Goal: Task Accomplishment & Management: Complete application form

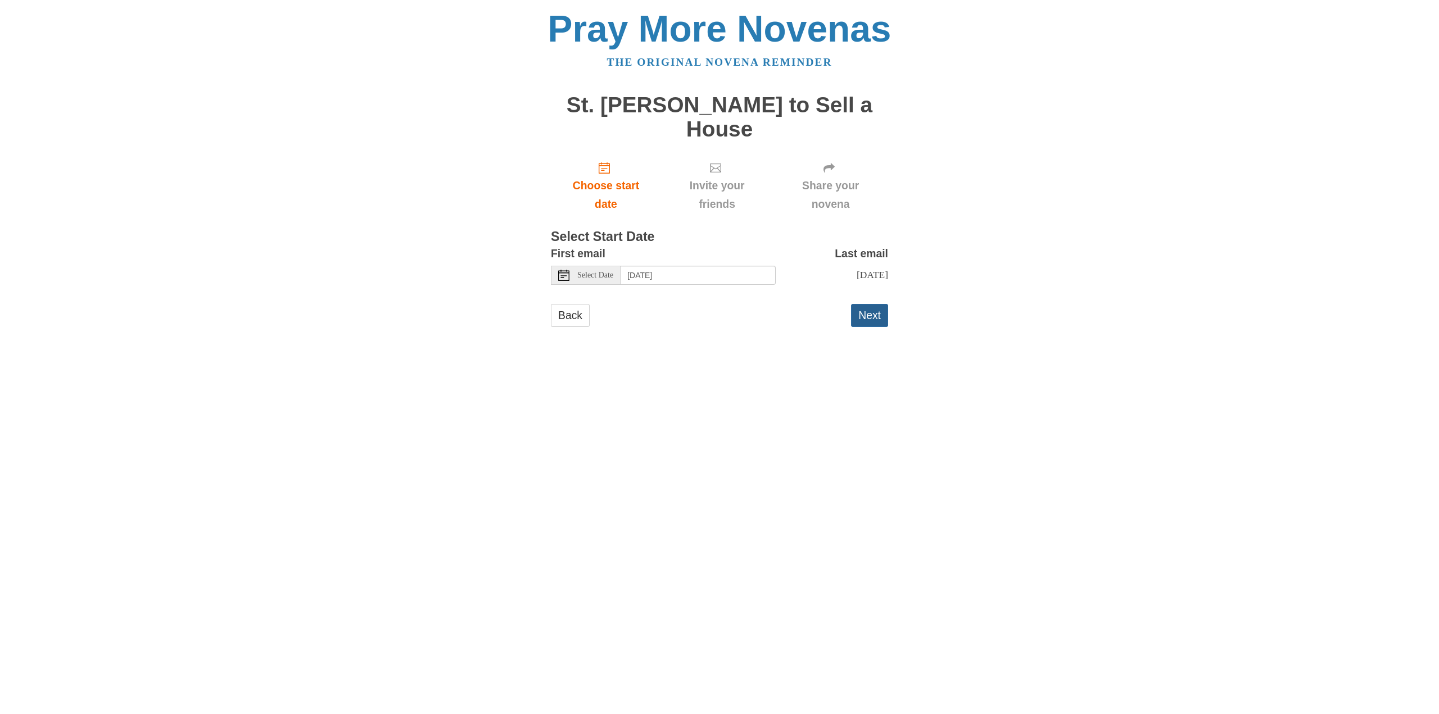
click at [863, 312] on button "Next" at bounding box center [869, 315] width 37 height 23
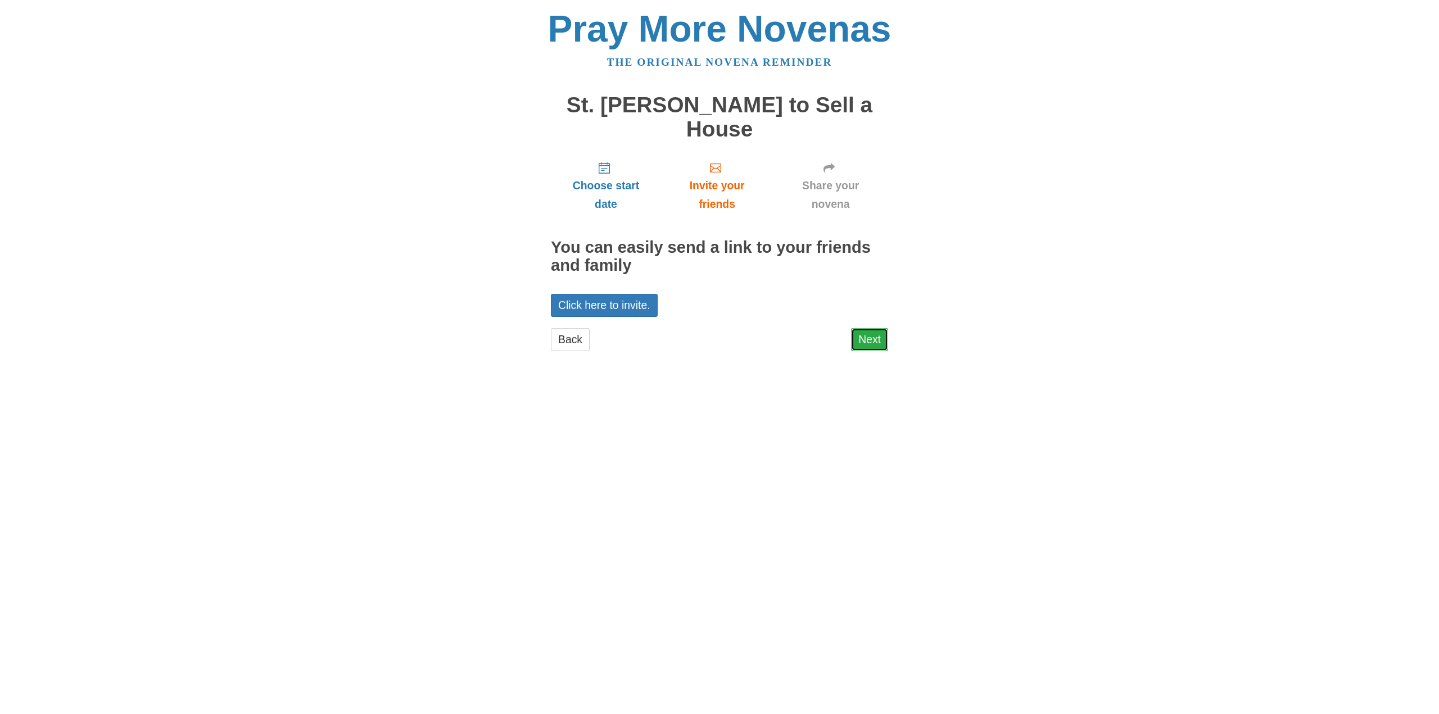
click at [858, 342] on link "Next" at bounding box center [869, 339] width 37 height 23
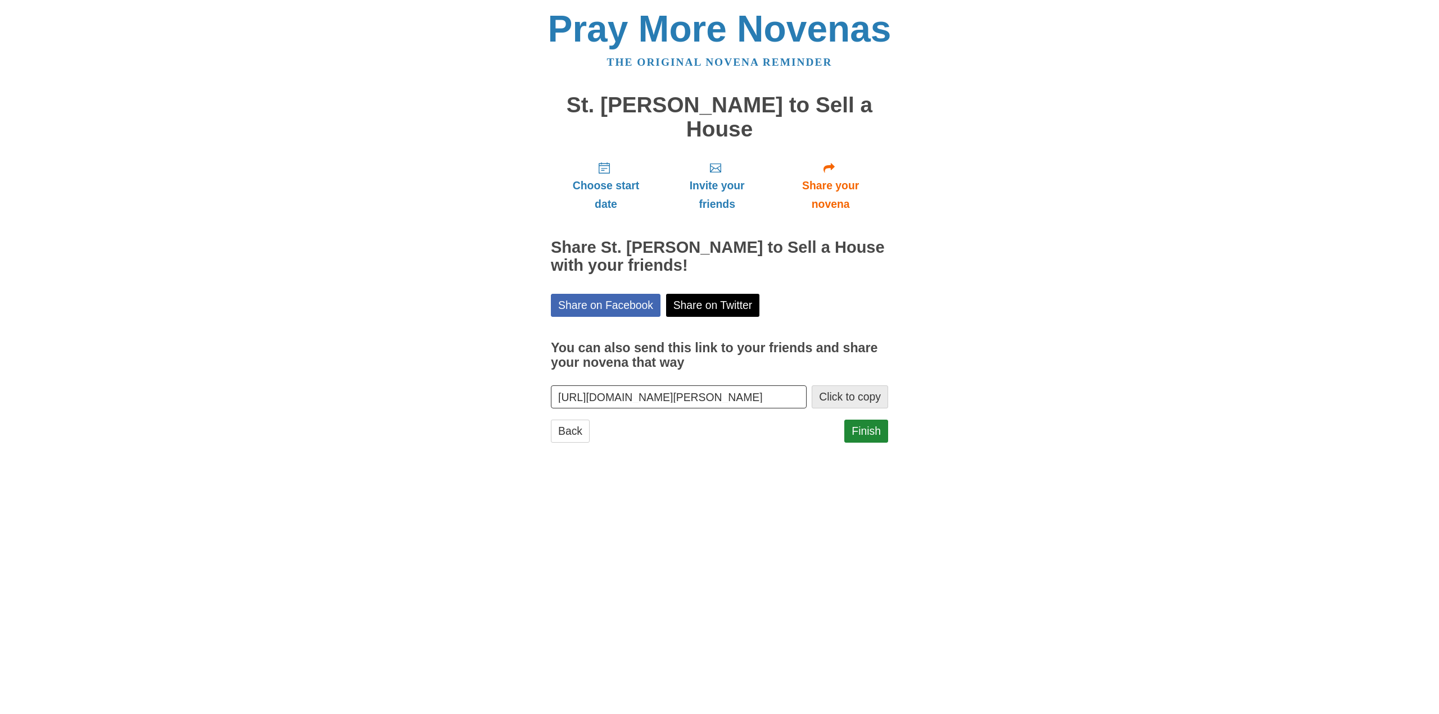
click at [837, 392] on button "Click to copy" at bounding box center [850, 397] width 76 height 23
click at [837, 183] on span "Share your novena" at bounding box center [830, 194] width 93 height 37
click at [678, 61] on link "The original novena reminder" at bounding box center [719, 62] width 225 height 12
